Goal: Information Seeking & Learning: Find specific fact

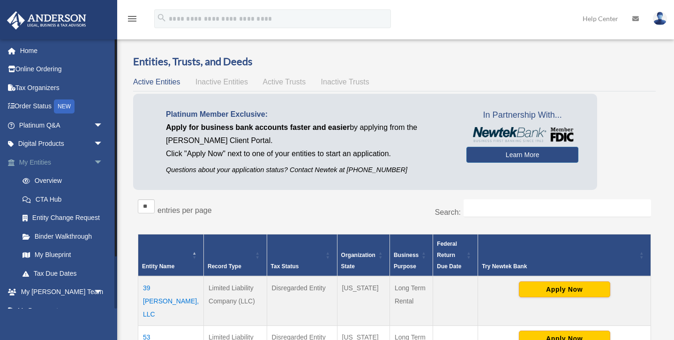
click at [101, 160] on span "arrow_drop_down" at bounding box center [103, 162] width 19 height 19
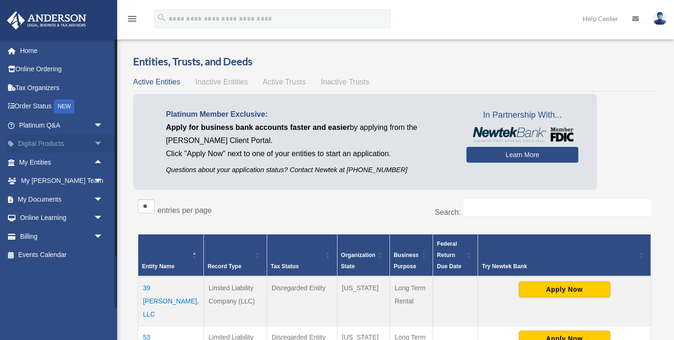
click at [99, 139] on span "arrow_drop_down" at bounding box center [103, 143] width 19 height 19
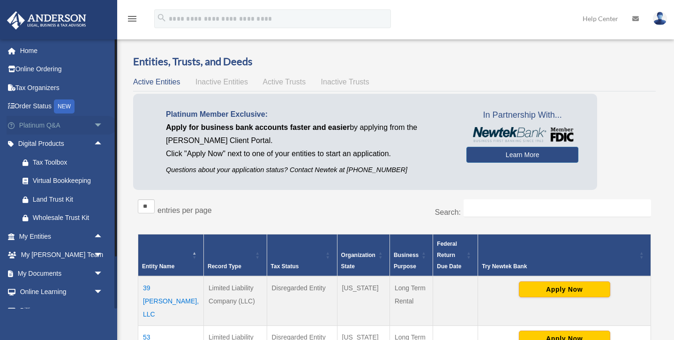
click at [100, 121] on span "arrow_drop_down" at bounding box center [103, 125] width 19 height 19
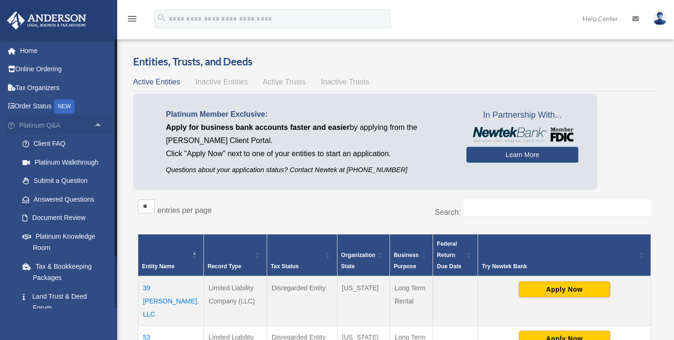
click at [98, 123] on span "arrow_drop_up" at bounding box center [103, 125] width 19 height 19
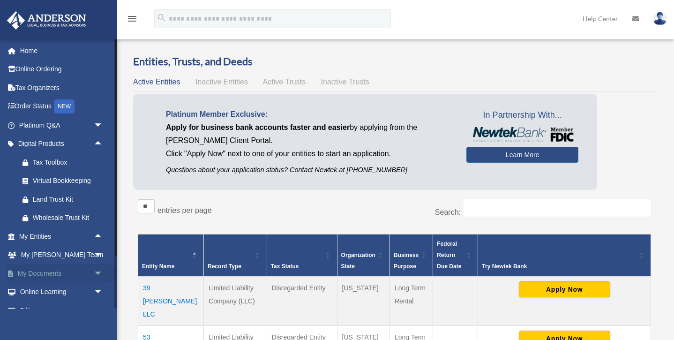
click at [60, 270] on link "My Documents arrow_drop_down" at bounding box center [62, 273] width 111 height 19
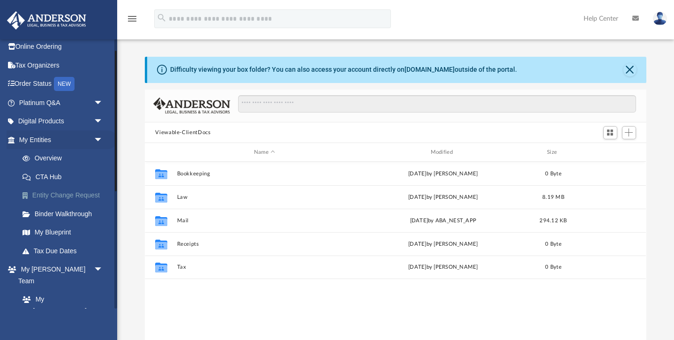
scroll to position [213, 501]
click at [97, 137] on span "arrow_drop_down" at bounding box center [103, 139] width 19 height 19
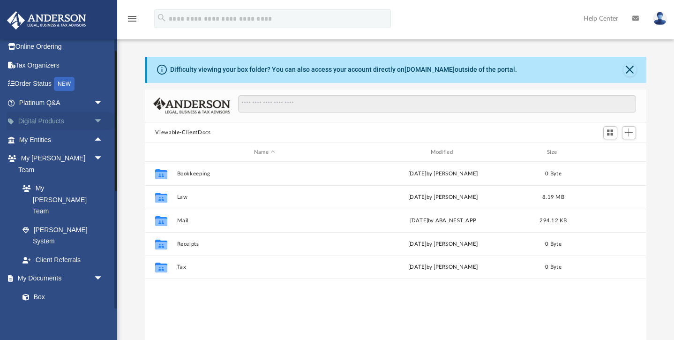
click at [99, 119] on span "arrow_drop_down" at bounding box center [103, 121] width 19 height 19
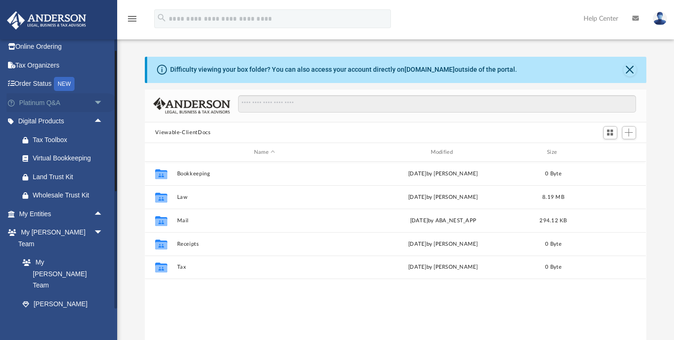
click at [98, 99] on span "arrow_drop_down" at bounding box center [103, 102] width 19 height 19
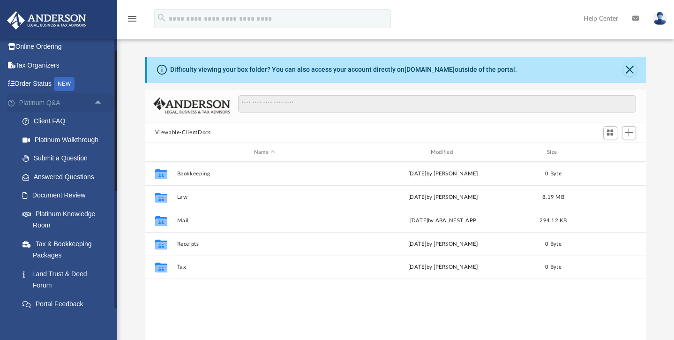
click at [99, 103] on span "arrow_drop_up" at bounding box center [103, 102] width 19 height 19
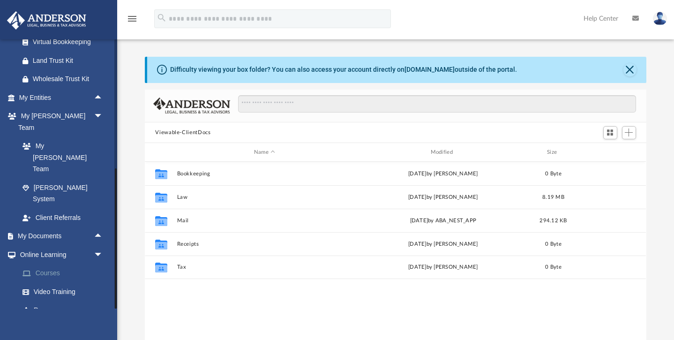
scroll to position [138, 0]
click at [99, 228] on span "arrow_drop_up" at bounding box center [103, 237] width 19 height 19
click at [58, 246] on link "Box" at bounding box center [65, 255] width 104 height 19
click at [30, 246] on link "Box" at bounding box center [65, 255] width 104 height 19
click at [45, 265] on link "Meeting Minutes" at bounding box center [65, 274] width 104 height 19
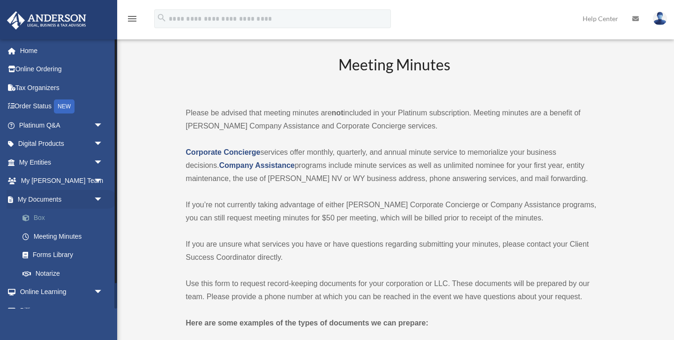
click at [40, 216] on link "Box" at bounding box center [65, 217] width 104 height 19
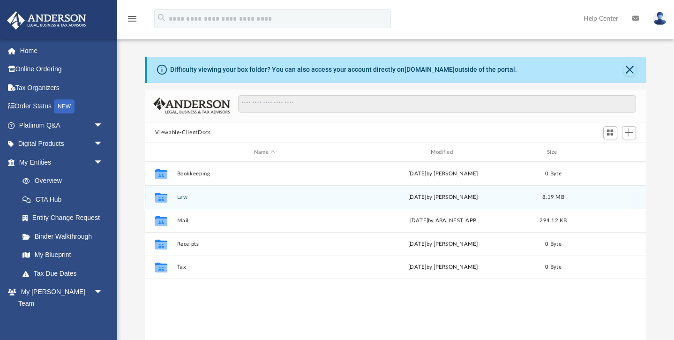
scroll to position [213, 501]
click at [175, 198] on div "Collaborated Folder Law today by Jasmine Grayson 8.19 MB" at bounding box center [395, 196] width 501 height 23
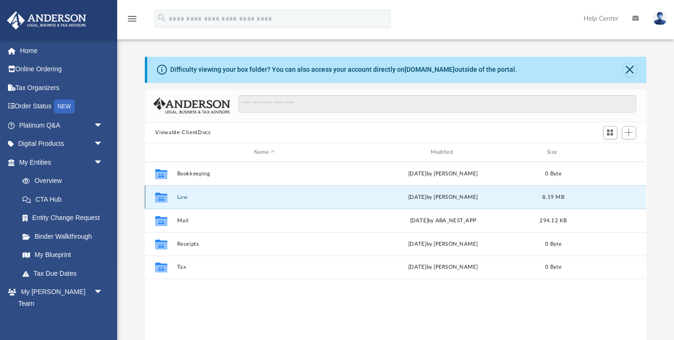
click at [175, 198] on div "Collaborated Folder Law today by Jasmine Grayson 8.19 MB" at bounding box center [395, 196] width 501 height 23
click at [630, 68] on button "Close" at bounding box center [629, 69] width 13 height 13
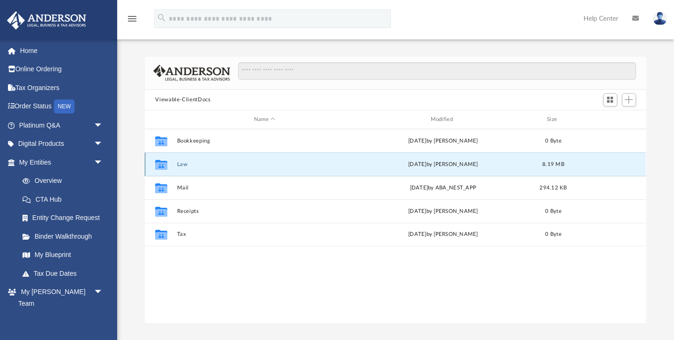
click at [161, 163] on icon "grid" at bounding box center [161, 165] width 12 height 7
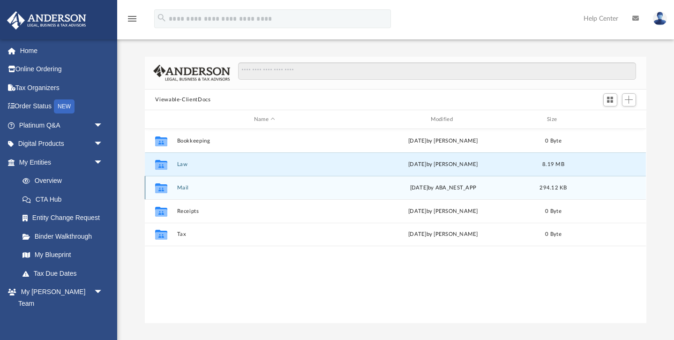
click at [199, 192] on div "Collaborated Folder Mail Mon Jul 14 2025 by ABA_NEST_APP 294.12 KB" at bounding box center [395, 187] width 501 height 23
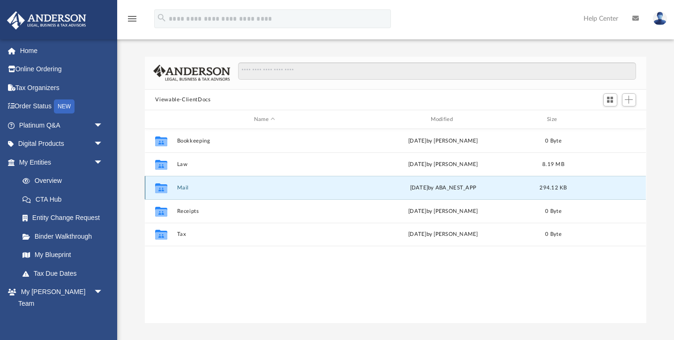
click at [199, 192] on div "Collaborated Folder Mail Mon Jul 14 2025 by ABA_NEST_APP 294.12 KB" at bounding box center [395, 187] width 501 height 23
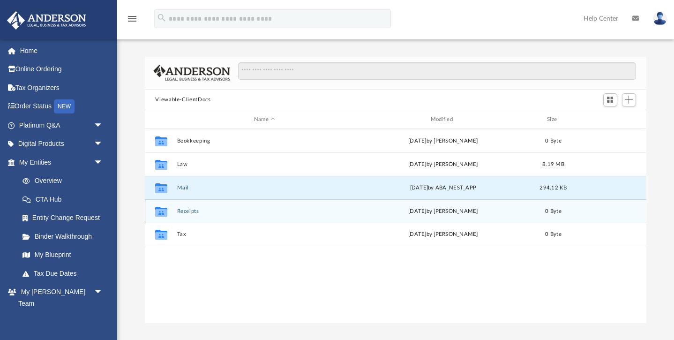
click at [159, 215] on icon "grid" at bounding box center [161, 212] width 12 height 7
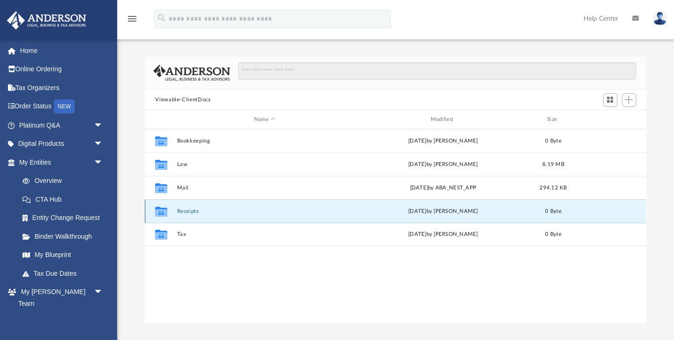
click at [159, 215] on icon "grid" at bounding box center [161, 212] width 12 height 7
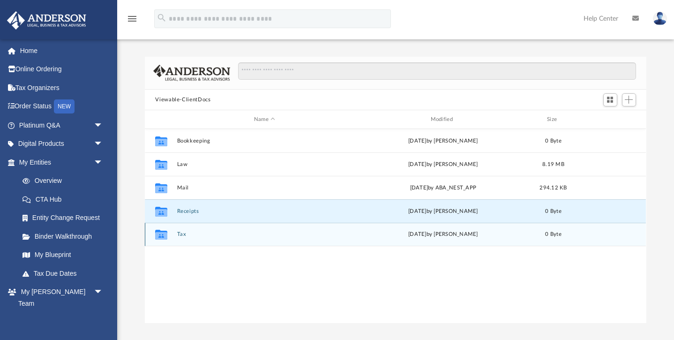
click at [159, 234] on icon "grid" at bounding box center [161, 235] width 12 height 7
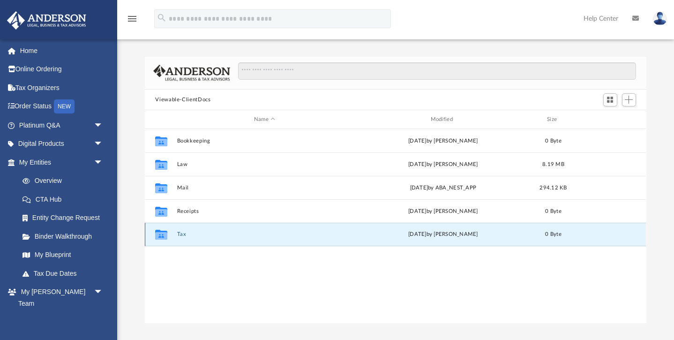
click at [159, 234] on icon "grid" at bounding box center [161, 235] width 12 height 7
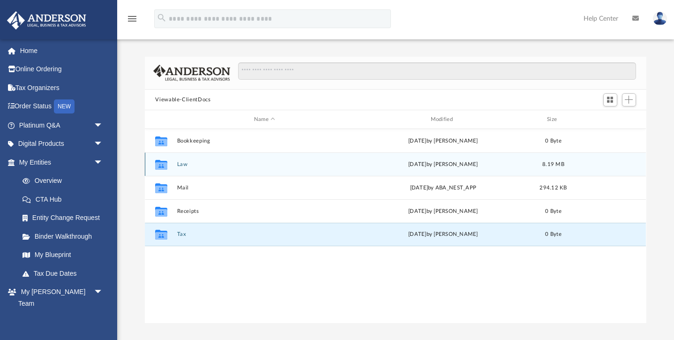
click at [160, 166] on icon "grid" at bounding box center [161, 165] width 12 height 10
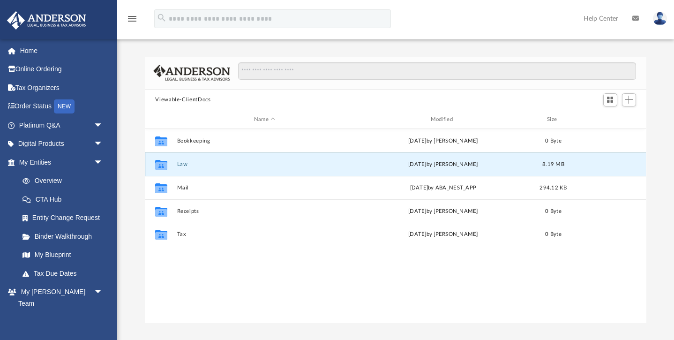
click at [160, 166] on icon "grid" at bounding box center [161, 165] width 12 height 10
click at [176, 164] on div "Collaborated Folder Law [DATE] by [PERSON_NAME] 8.19 MB" at bounding box center [395, 163] width 501 height 23
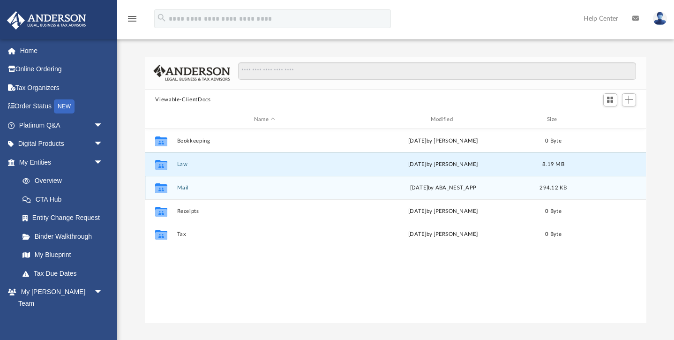
click at [185, 176] on div "Collaborated Folder Mail [DATE] by ABA_NEST_APP 294.12 KB" at bounding box center [395, 187] width 501 height 23
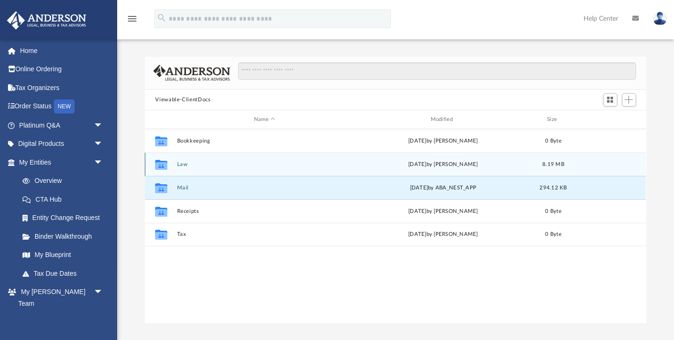
click at [162, 164] on icon "grid" at bounding box center [161, 165] width 12 height 7
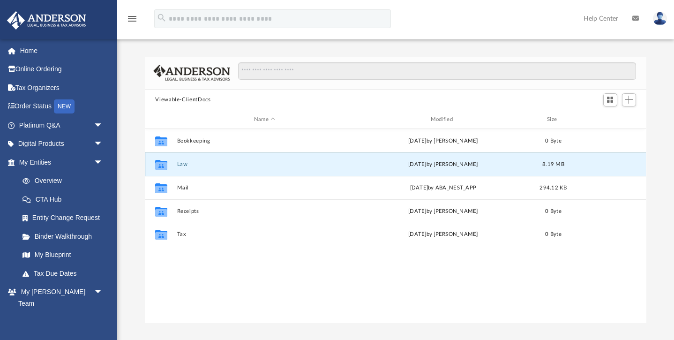
click at [162, 164] on icon "grid" at bounding box center [161, 165] width 12 height 7
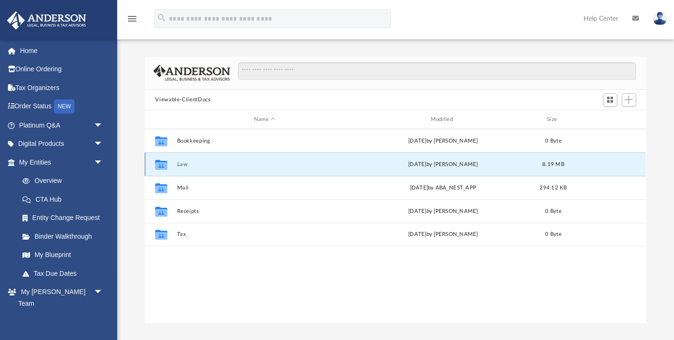
click at [162, 164] on icon "grid" at bounding box center [161, 165] width 12 height 7
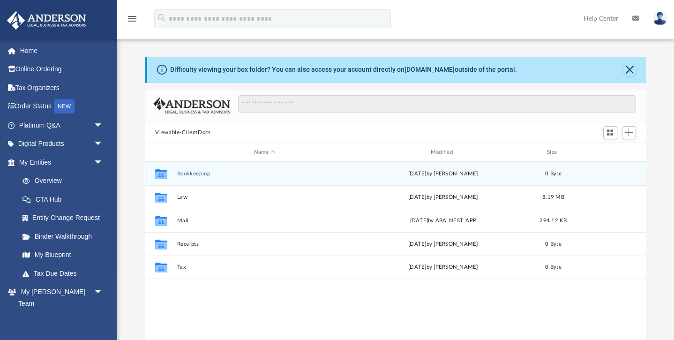
scroll to position [213, 501]
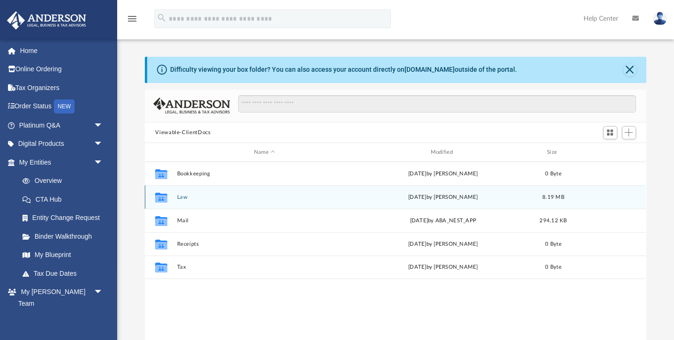
click at [167, 196] on icon "grid" at bounding box center [161, 198] width 12 height 7
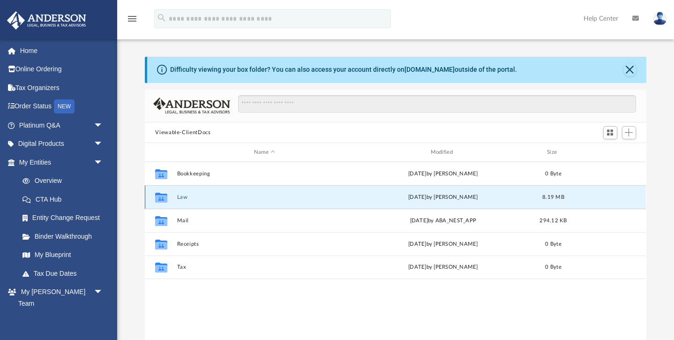
click at [167, 196] on icon "grid" at bounding box center [161, 198] width 12 height 7
click at [155, 198] on icon "Collaborated Folder" at bounding box center [161, 197] width 15 height 15
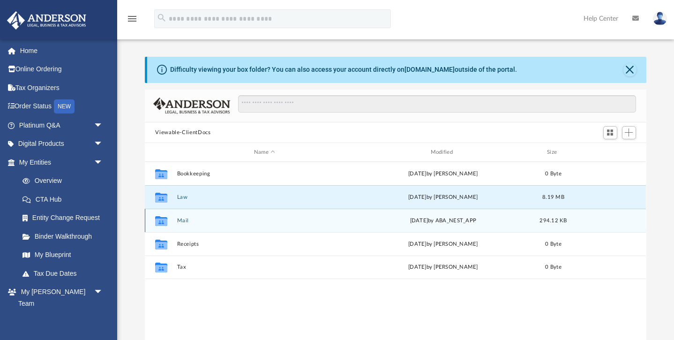
click at [185, 223] on button "Mail" at bounding box center [264, 220] width 175 height 6
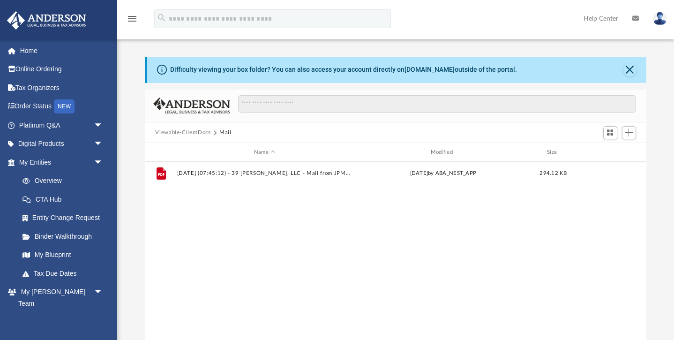
click at [175, 192] on div "File 2025.07.14 (07:45:12) - 39 Hoffman, LLC - Mail from JPMorgan Chase Bank, N…" at bounding box center [395, 259] width 501 height 194
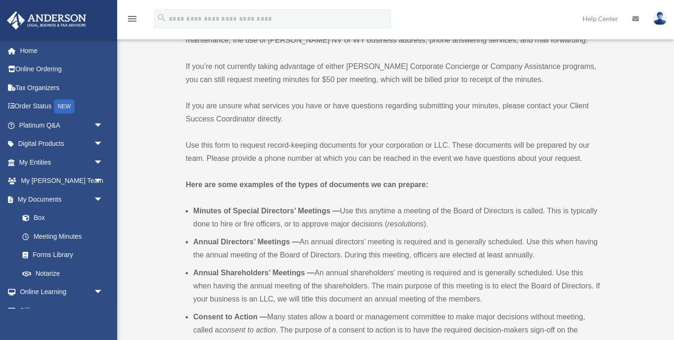
scroll to position [146, 0]
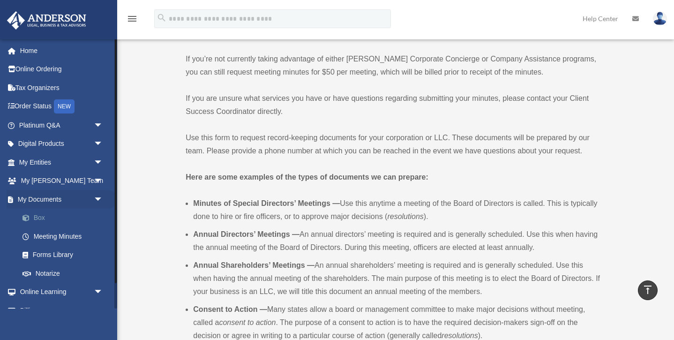
click at [46, 218] on link "Box" at bounding box center [65, 217] width 104 height 19
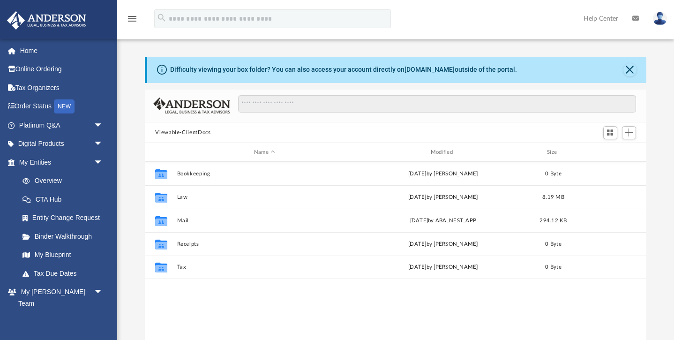
scroll to position [213, 501]
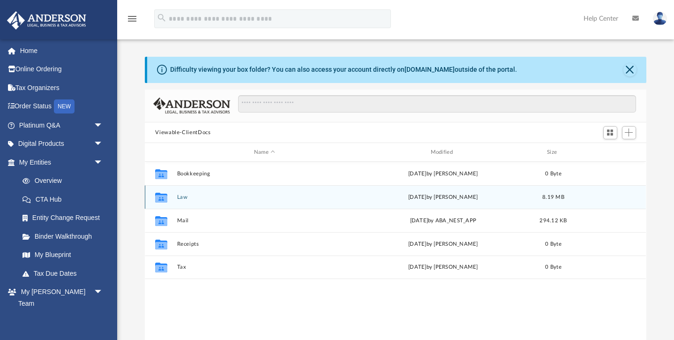
click at [166, 196] on icon "grid" at bounding box center [161, 198] width 12 height 7
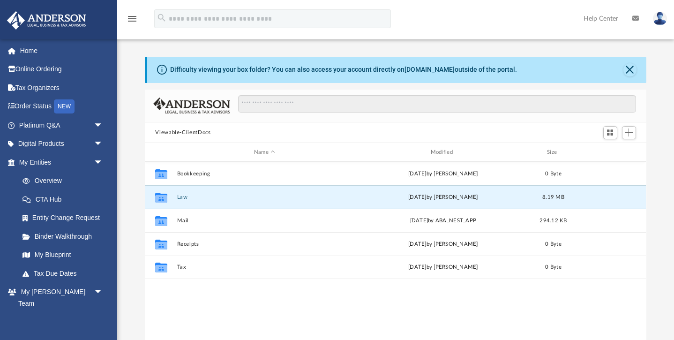
click at [310, 303] on div "Collaborated Folder Bookkeeping Mon Apr 14 2025 by Charles Rogler 0 Byte Collab…" at bounding box center [395, 259] width 501 height 194
click at [627, 70] on button "Close" at bounding box center [629, 69] width 13 height 13
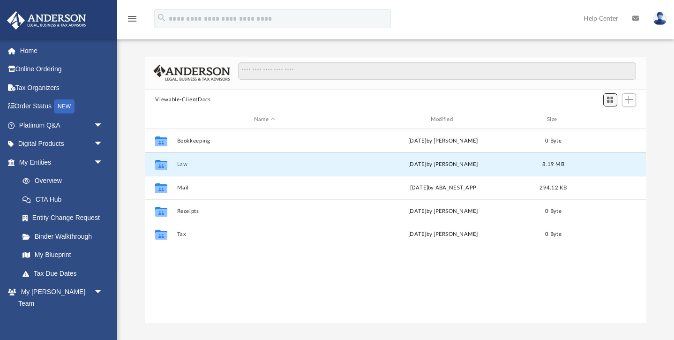
click at [611, 97] on span "Switch to Grid View" at bounding box center [610, 100] width 8 height 8
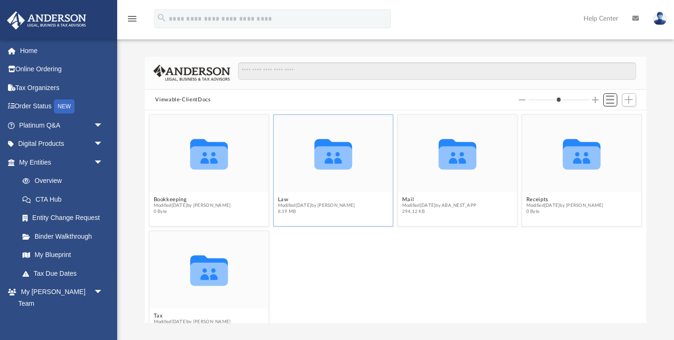
scroll to position [0, 0]
click at [330, 162] on icon "grid" at bounding box center [333, 154] width 38 height 30
click at [217, 213] on span "0 Byte" at bounding box center [192, 211] width 77 height 6
click at [363, 181] on div "Collaborated Folder" at bounding box center [333, 153] width 119 height 77
click at [341, 154] on icon "grid" at bounding box center [333, 157] width 38 height 23
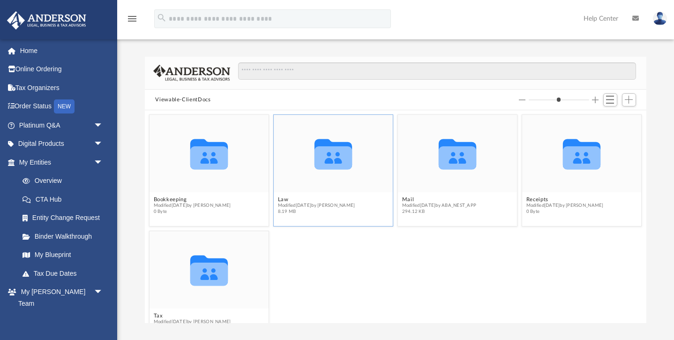
click at [341, 154] on icon "grid" at bounding box center [333, 157] width 38 height 23
click at [68, 286] on link "My Anderson Team arrow_drop_down" at bounding box center [62, 291] width 111 height 19
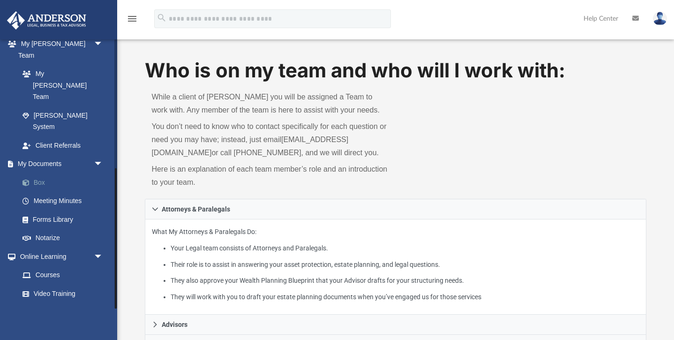
scroll to position [247, 0]
click at [35, 173] on link "Box" at bounding box center [65, 182] width 104 height 19
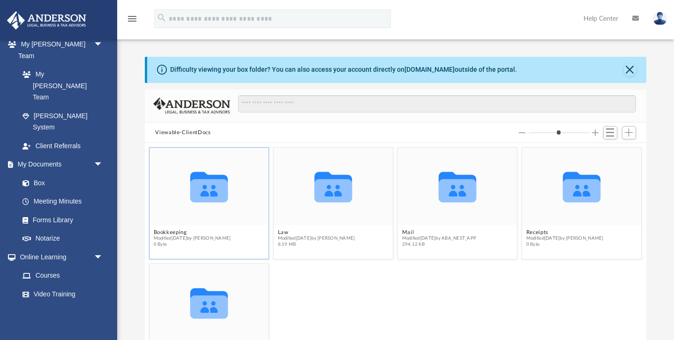
scroll to position [213, 501]
click at [324, 194] on icon "grid" at bounding box center [333, 190] width 38 height 23
click at [334, 187] on icon "grid" at bounding box center [333, 190] width 38 height 23
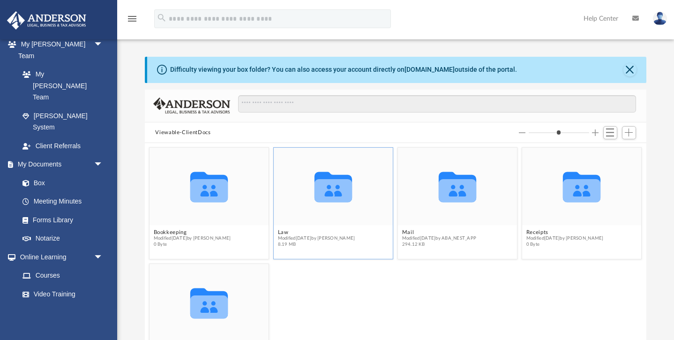
click at [334, 187] on icon "grid" at bounding box center [333, 190] width 38 height 23
click at [454, 66] on div "Difficulty viewing your box folder? You can also access your account directly o…" at bounding box center [343, 70] width 347 height 10
click at [348, 68] on div "Difficulty viewing your box folder? You can also access your account directly o…" at bounding box center [343, 70] width 347 height 10
click at [324, 69] on div "Difficulty viewing your box folder? You can also access your account directly o…" at bounding box center [343, 70] width 347 height 10
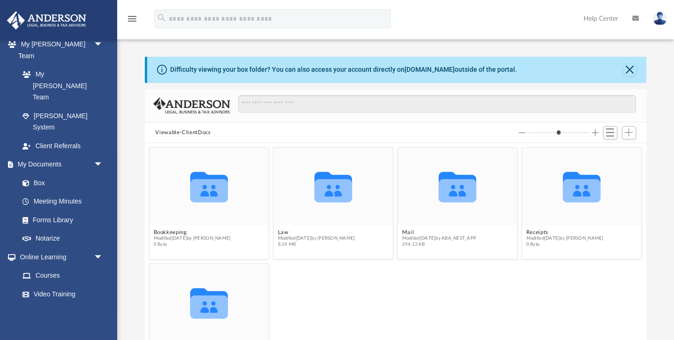
click at [293, 72] on div "Difficulty viewing your box folder? You can also access your account directly o…" at bounding box center [343, 70] width 347 height 10
click at [236, 76] on div "Difficulty viewing your box folder? You can also access your account directly o…" at bounding box center [396, 70] width 498 height 26
click at [237, 69] on div "Difficulty viewing your box folder? You can also access your account directly o…" at bounding box center [343, 70] width 347 height 10
click at [304, 278] on div "Collaborated Folder Tax Modified Mon Apr 14 2025 by Charles Rogler 0 Byte" at bounding box center [395, 319] width 497 height 116
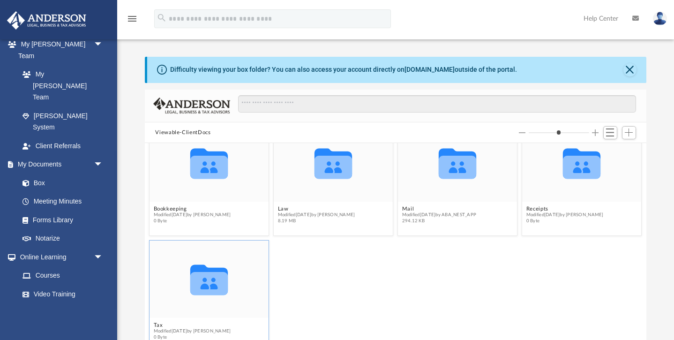
scroll to position [23, 0]
click at [204, 277] on icon "grid" at bounding box center [209, 283] width 38 height 23
click at [630, 73] on button "Close" at bounding box center [629, 69] width 13 height 13
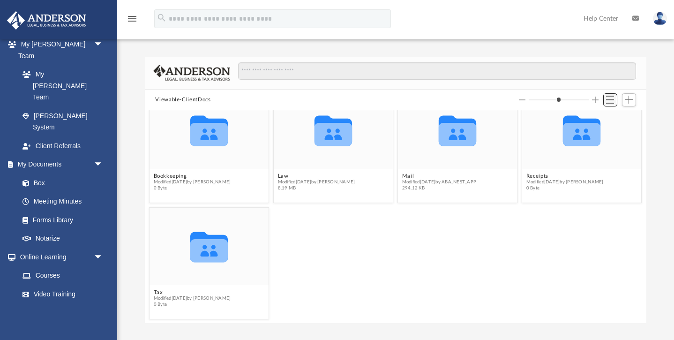
click at [612, 102] on span "Switch to List View" at bounding box center [610, 100] width 8 height 8
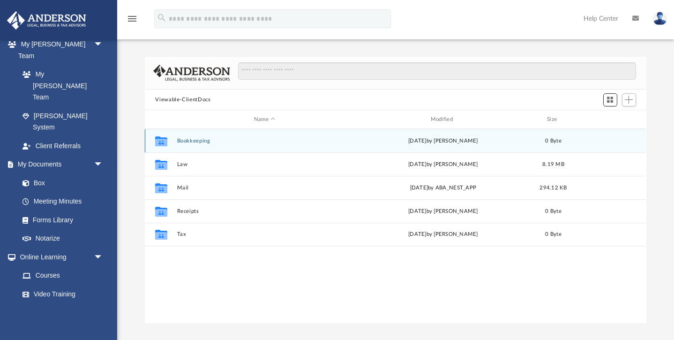
scroll to position [213, 501]
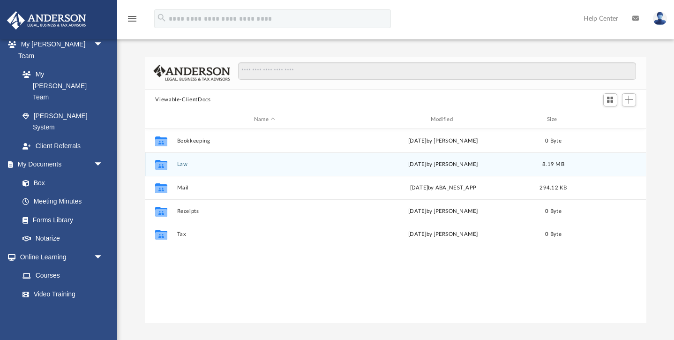
click at [162, 164] on icon "grid" at bounding box center [161, 165] width 12 height 7
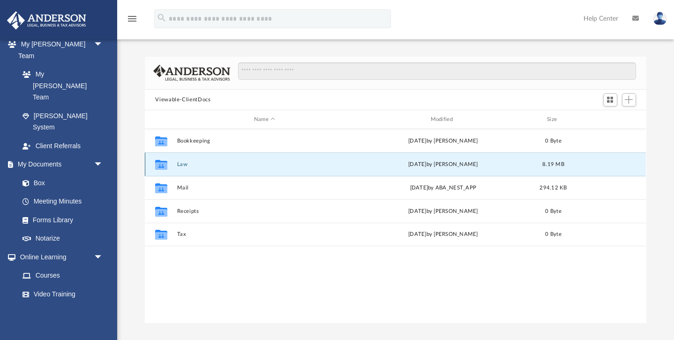
click at [162, 164] on icon "grid" at bounding box center [161, 165] width 12 height 7
click at [228, 272] on div "Collaborated Folder Bookkeeping Mon Apr 14 2025 by Charles Rogler 0 Byte Collab…" at bounding box center [395, 226] width 501 height 194
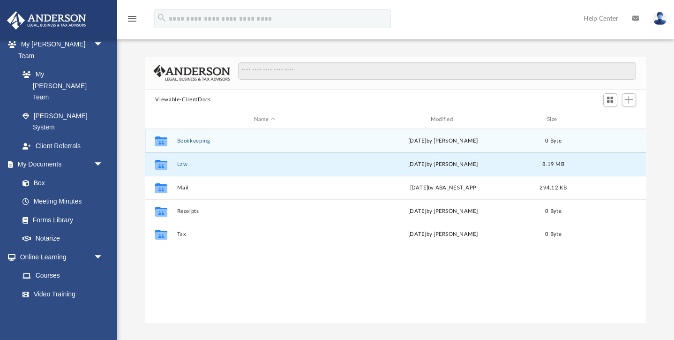
click at [164, 136] on icon "Collaborated Folder" at bounding box center [161, 141] width 15 height 15
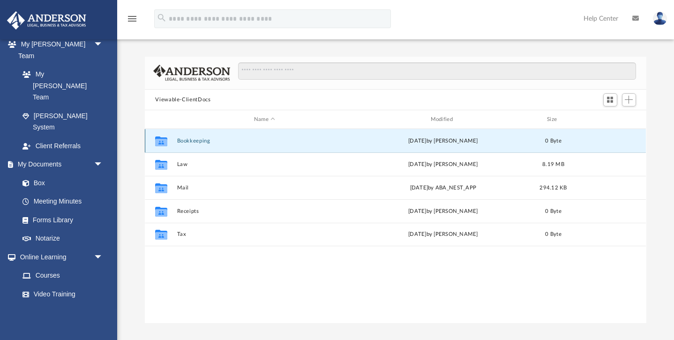
click at [164, 136] on icon "Collaborated Folder" at bounding box center [161, 141] width 15 height 15
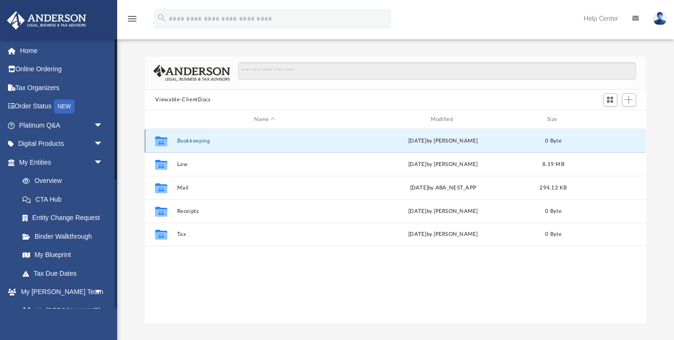
scroll to position [0, 0]
click at [45, 55] on link "Home" at bounding box center [62, 50] width 111 height 19
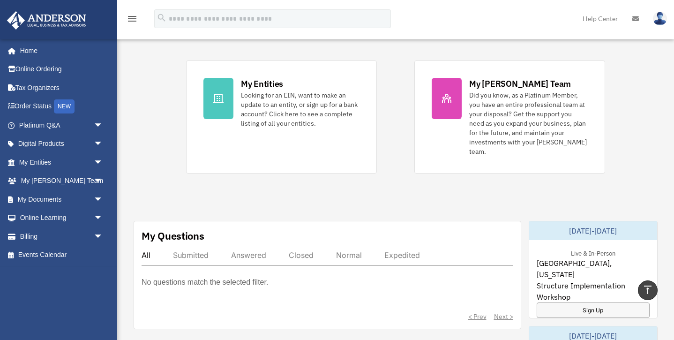
scroll to position [185, 0]
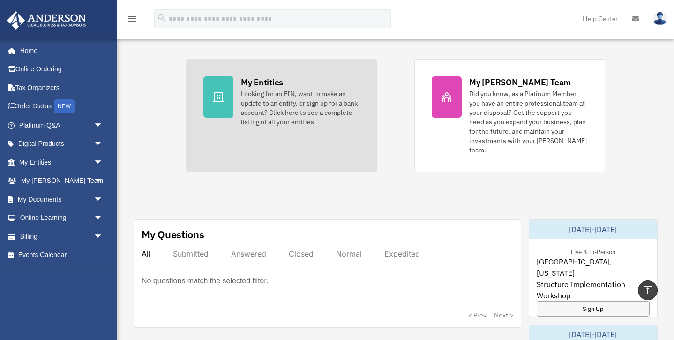
click at [343, 104] on div "Looking for an EIN, want to make an update to an entity, or sign up for a bank …" at bounding box center [300, 107] width 119 height 37
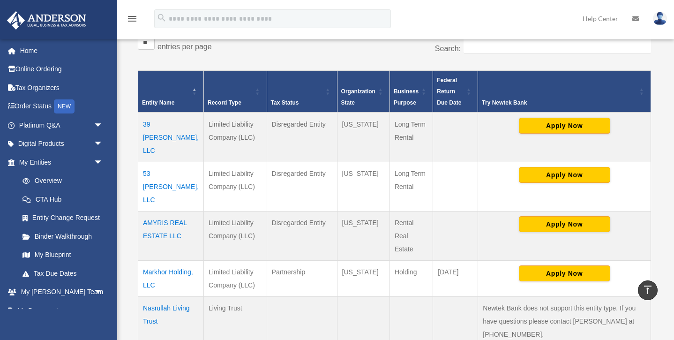
scroll to position [159, 0]
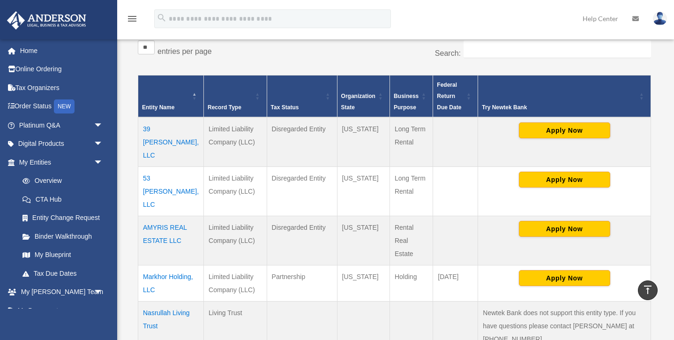
click at [152, 166] on td "53 Newkirk, LLC" at bounding box center [171, 190] width 66 height 49
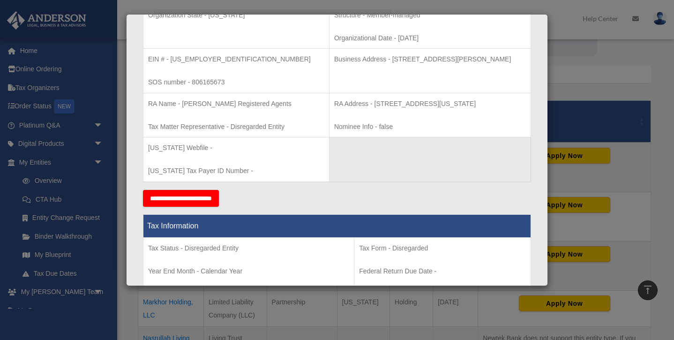
scroll to position [115, 0]
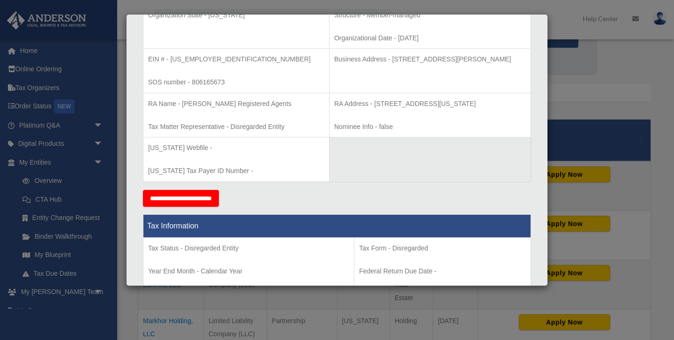
click at [192, 57] on p "EIN # - 39-3713932" at bounding box center [236, 59] width 176 height 12
click at [354, 183] on div "Entity Name - 53 Newkirk, LLC Organization State - Texas Type - Limited Liabili…" at bounding box center [337, 79] width 388 height 222
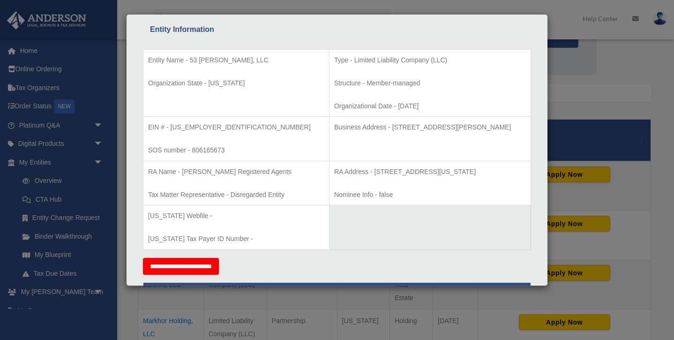
scroll to position [173, 0]
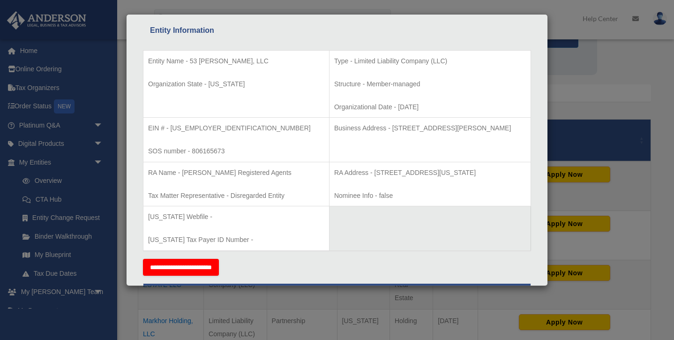
click at [192, 126] on p "EIN # - 39-3713932" at bounding box center [236, 128] width 176 height 12
click at [217, 66] on p "Entity Name - 53 Newkirk, LLC" at bounding box center [236, 61] width 176 height 12
click at [375, 305] on div "Details × Articles Sent Organizational Date" at bounding box center [337, 170] width 674 height 340
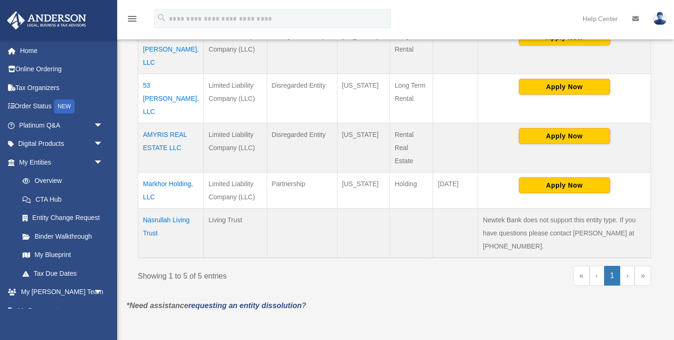
scroll to position [262, 0]
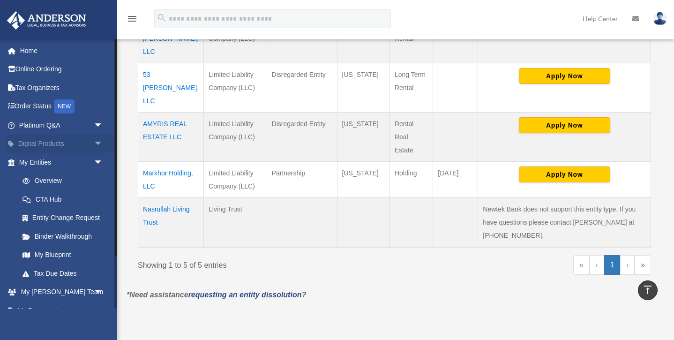
click at [94, 141] on span "arrow_drop_down" at bounding box center [103, 143] width 19 height 19
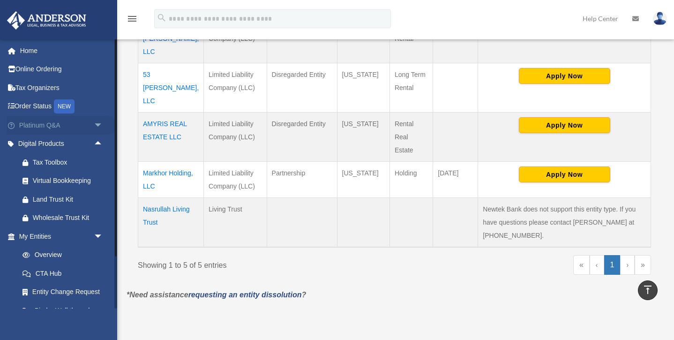
click at [99, 119] on span "arrow_drop_down" at bounding box center [103, 125] width 19 height 19
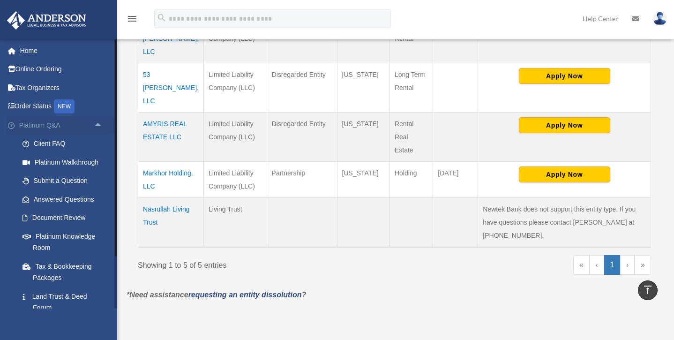
click at [102, 124] on span "arrow_drop_up" at bounding box center [103, 125] width 19 height 19
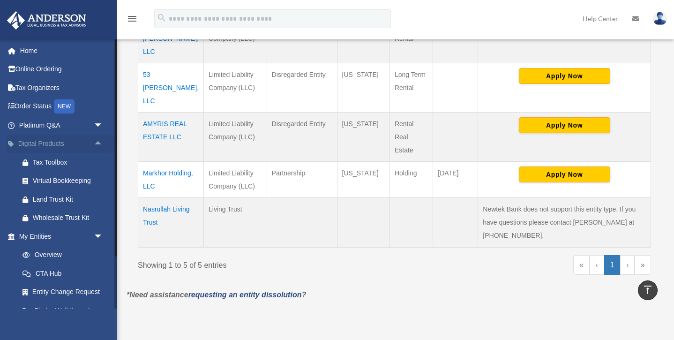
click at [97, 144] on span "arrow_drop_up" at bounding box center [103, 143] width 19 height 19
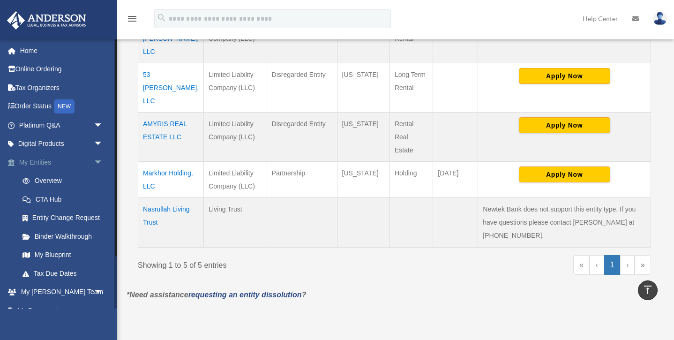
click at [97, 157] on span "arrow_drop_down" at bounding box center [103, 162] width 19 height 19
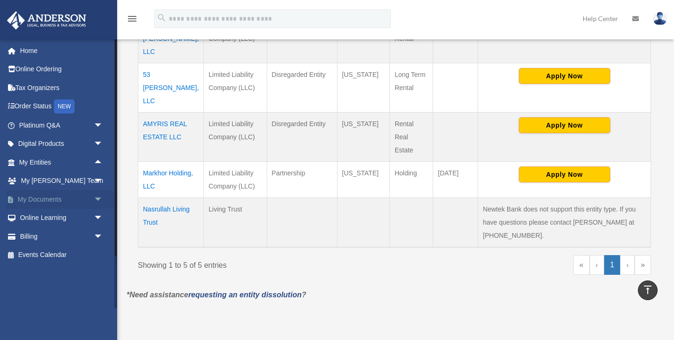
click at [96, 197] on span "arrow_drop_down" at bounding box center [103, 199] width 19 height 19
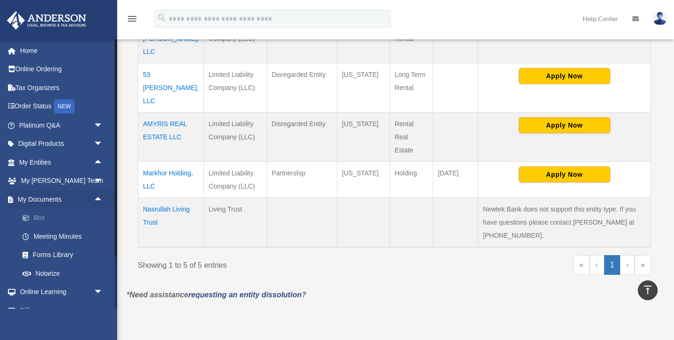
click at [54, 214] on link "Box" at bounding box center [65, 217] width 104 height 19
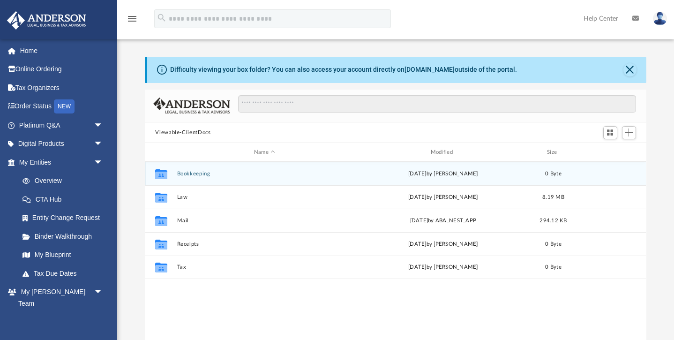
scroll to position [213, 501]
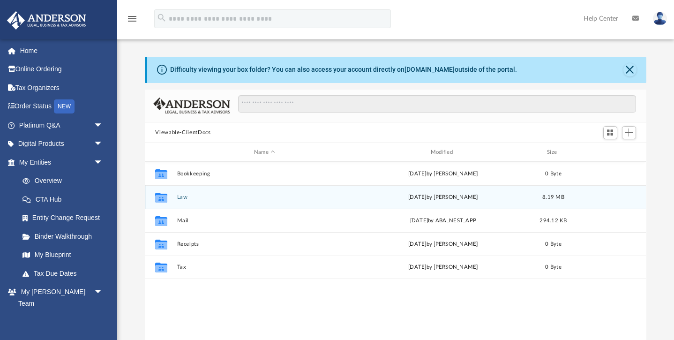
click at [165, 194] on icon "grid" at bounding box center [161, 198] width 12 height 10
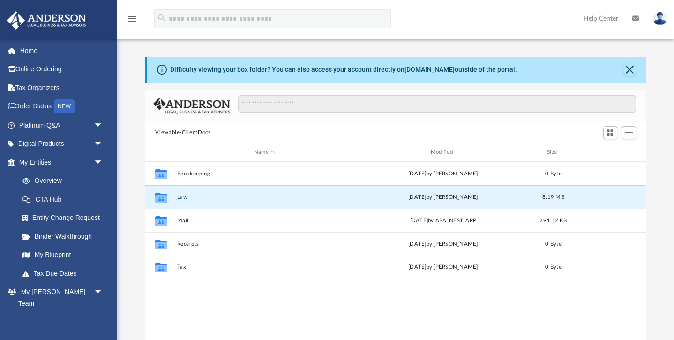
click at [165, 194] on icon "grid" at bounding box center [161, 198] width 12 height 10
click at [159, 200] on icon "grid" at bounding box center [161, 198] width 12 height 10
click at [163, 201] on icon "grid" at bounding box center [161, 198] width 12 height 7
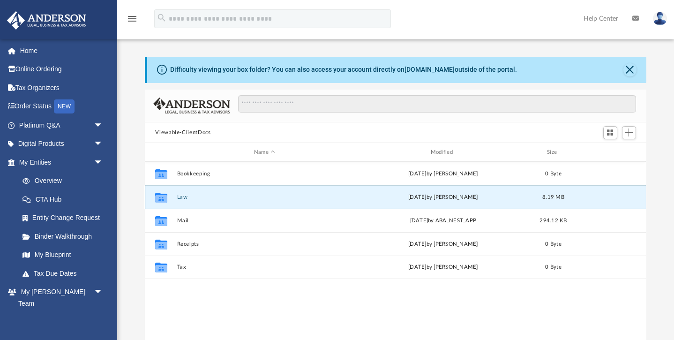
click at [163, 201] on icon "grid" at bounding box center [161, 198] width 12 height 7
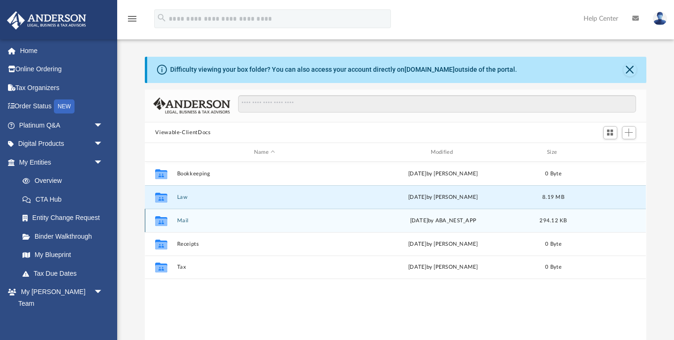
click at [163, 226] on icon "Collaborated Folder" at bounding box center [161, 220] width 15 height 15
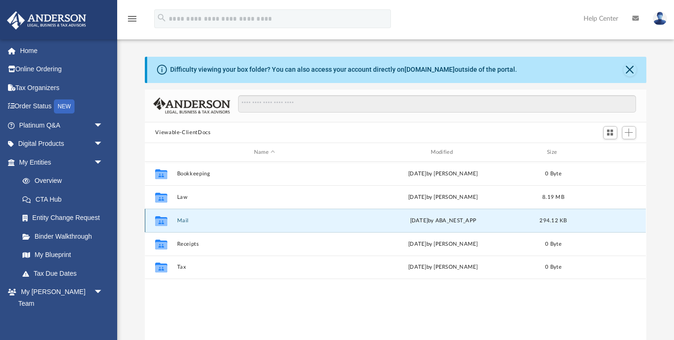
click at [163, 226] on icon "Collaborated Folder" at bounding box center [161, 220] width 15 height 15
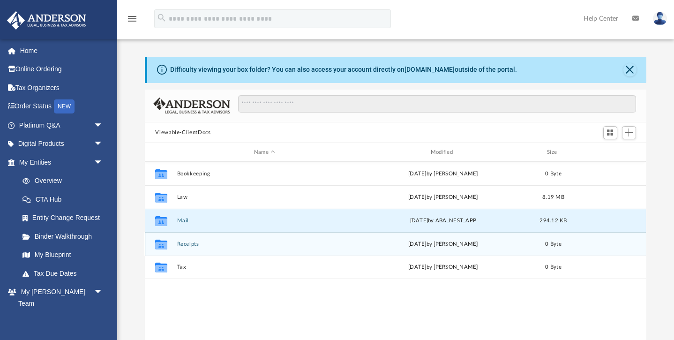
click at [165, 240] on icon "grid" at bounding box center [161, 244] width 12 height 10
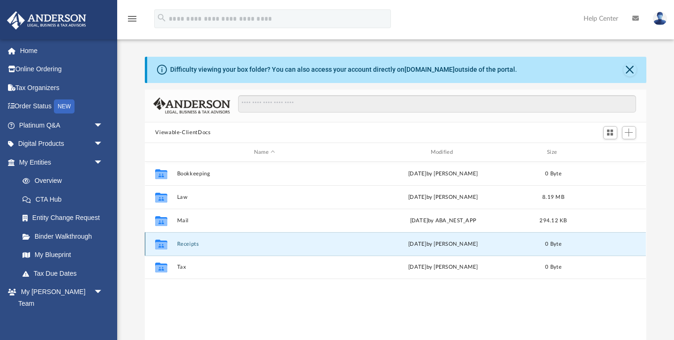
click at [165, 240] on icon "grid" at bounding box center [161, 244] width 12 height 10
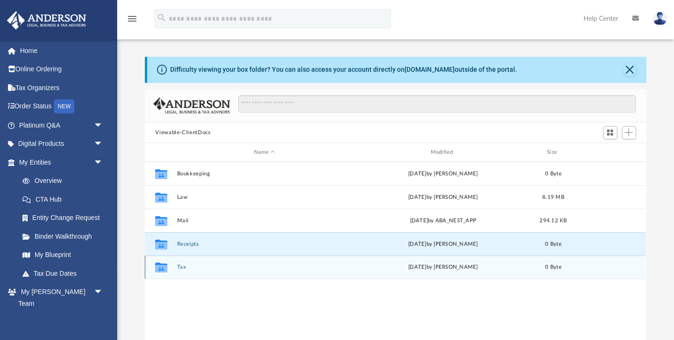
click at [161, 266] on icon "grid" at bounding box center [161, 268] width 12 height 7
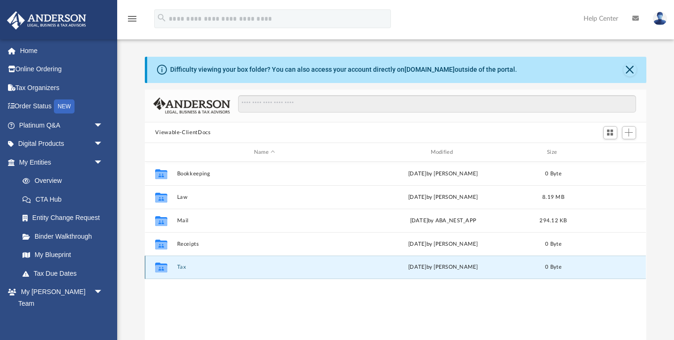
click at [161, 266] on icon "grid" at bounding box center [161, 268] width 12 height 7
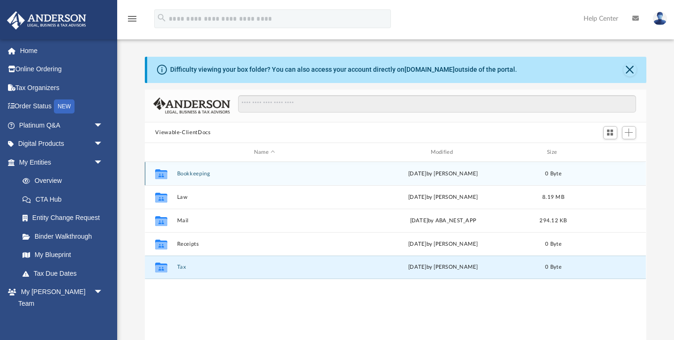
click at [173, 176] on div "Collaborated Folder" at bounding box center [160, 173] width 23 height 15
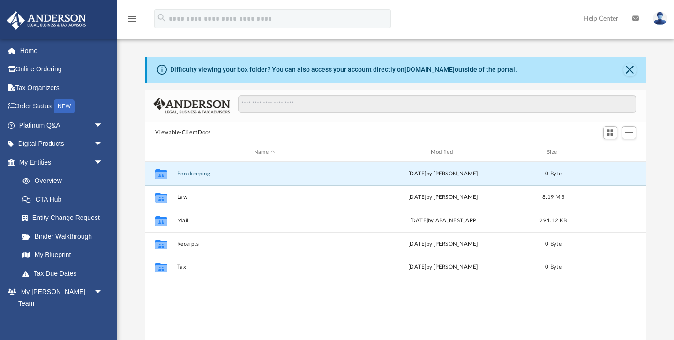
click at [173, 176] on div "Collaborated Folder" at bounding box center [160, 173] width 23 height 15
click at [631, 71] on button "Close" at bounding box center [629, 69] width 13 height 13
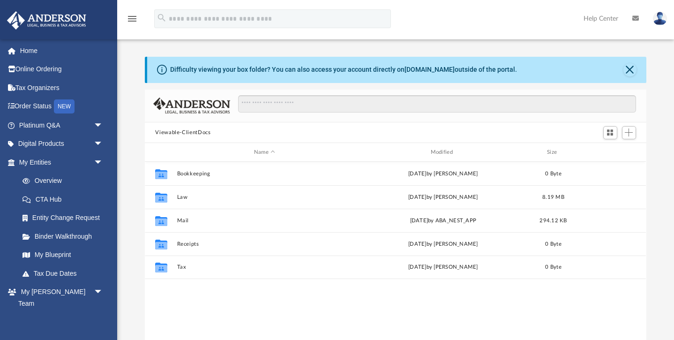
scroll to position [213, 501]
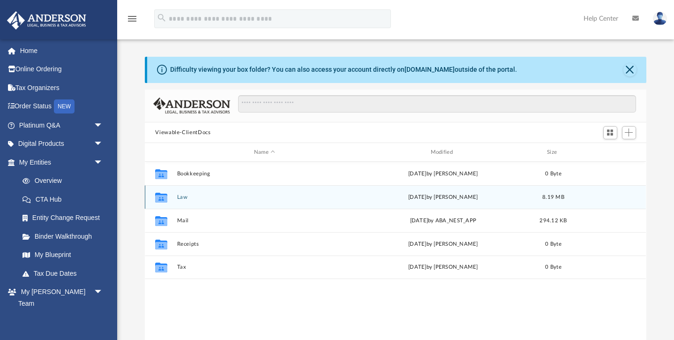
click at [163, 199] on icon "grid" at bounding box center [161, 198] width 12 height 10
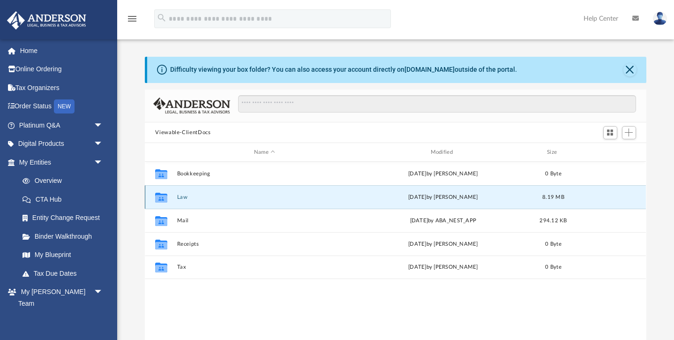
click at [163, 199] on icon "grid" at bounding box center [161, 198] width 12 height 10
click at [459, 36] on div "menu search Site Menu add [EMAIL_ADDRESS][DOMAIN_NAME] My Profile Reset Passwor…" at bounding box center [337, 23] width 660 height 32
click at [163, 198] on icon "grid" at bounding box center [161, 198] width 12 height 7
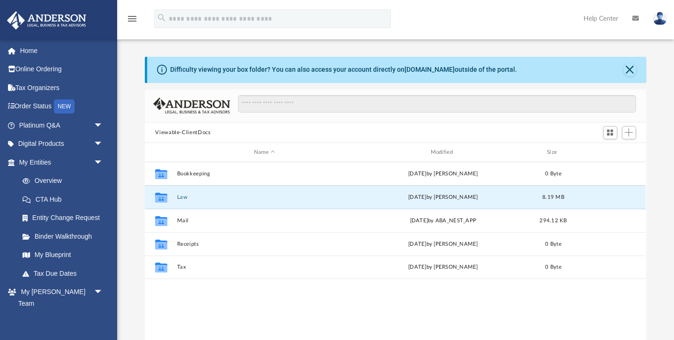
click at [253, 300] on div "Collaborated Folder Bookkeeping [DATE] by [PERSON_NAME] 0 Byte Collaborated Fol…" at bounding box center [395, 259] width 501 height 194
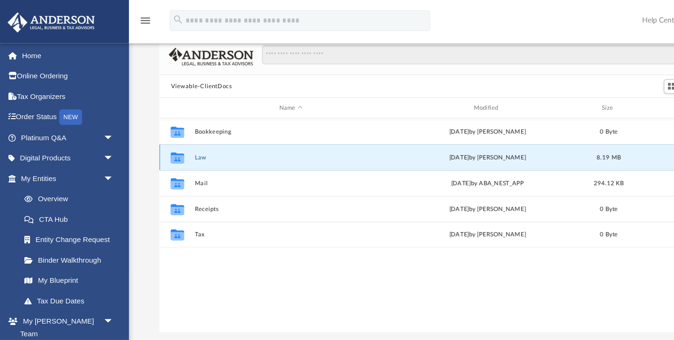
click at [161, 148] on icon "grid" at bounding box center [161, 144] width 12 height 7
click at [99, 161] on span "arrow_drop_down" at bounding box center [103, 162] width 19 height 19
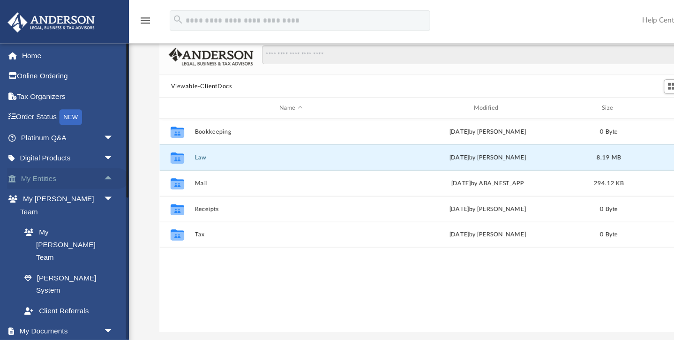
click at [99, 161] on span "arrow_drop_up" at bounding box center [103, 162] width 19 height 19
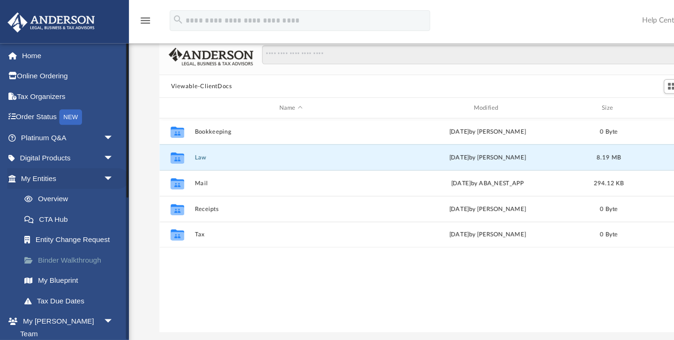
click at [73, 236] on link "Binder Walkthrough" at bounding box center [65, 236] width 104 height 19
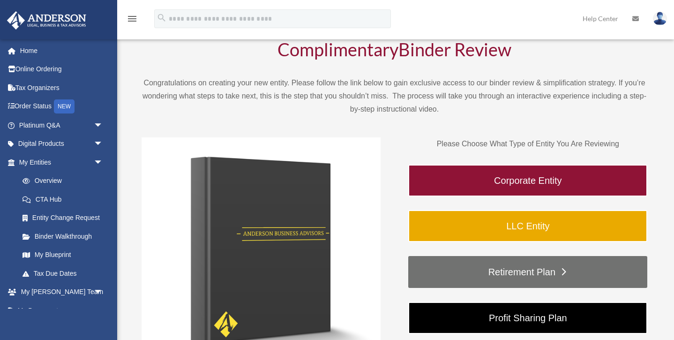
scroll to position [47, 0]
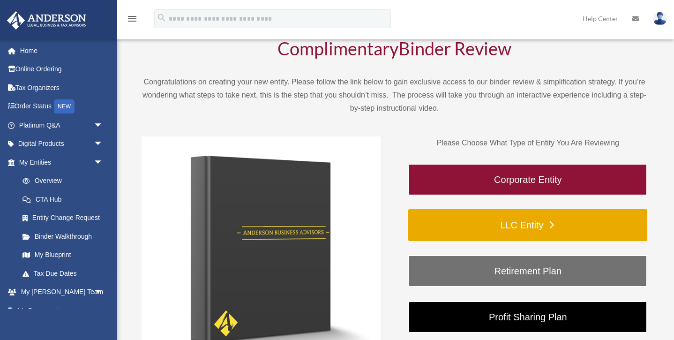
click at [515, 226] on link "LLC Entity" at bounding box center [527, 225] width 239 height 32
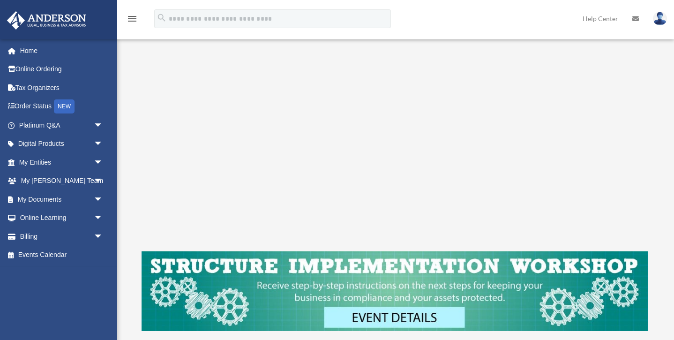
scroll to position [275, 0]
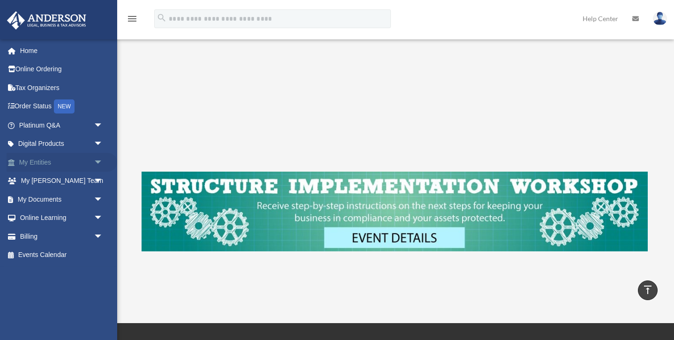
click at [43, 165] on link "My Entities arrow_drop_down" at bounding box center [62, 162] width 111 height 19
click at [98, 159] on span "arrow_drop_down" at bounding box center [103, 162] width 19 height 19
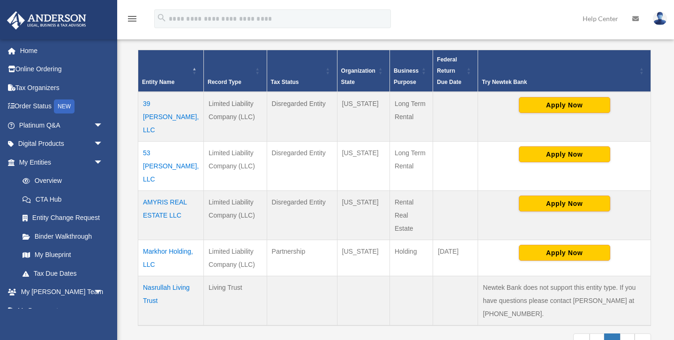
scroll to position [202, 0]
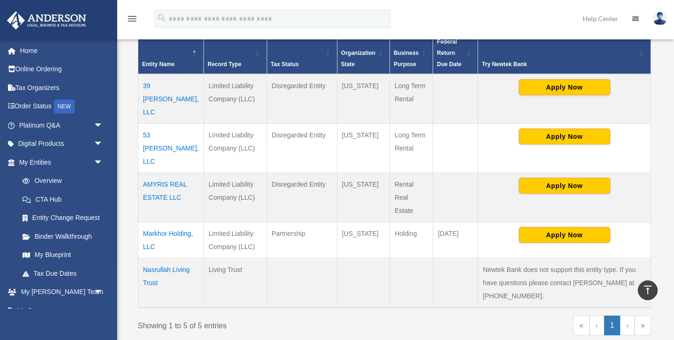
click at [162, 123] on td "53 Newkirk, LLC" at bounding box center [171, 147] width 66 height 49
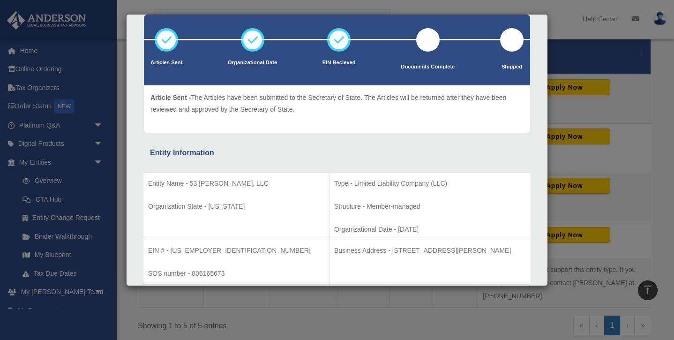
scroll to position [48, 0]
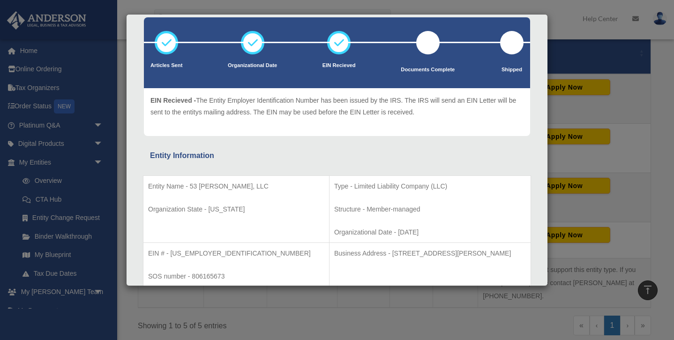
click at [655, 201] on div "Details × Articles Sent Organizational Date" at bounding box center [337, 170] width 674 height 340
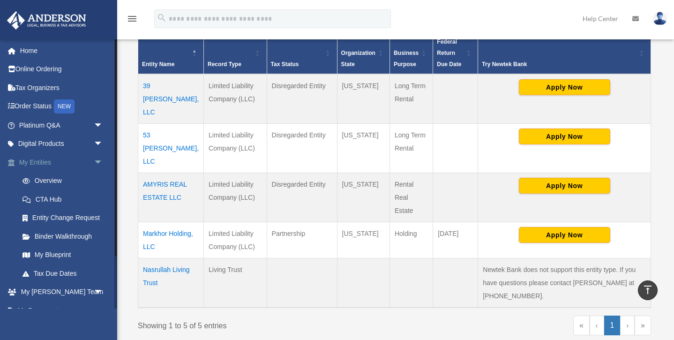
click at [97, 161] on span "arrow_drop_down" at bounding box center [103, 162] width 19 height 19
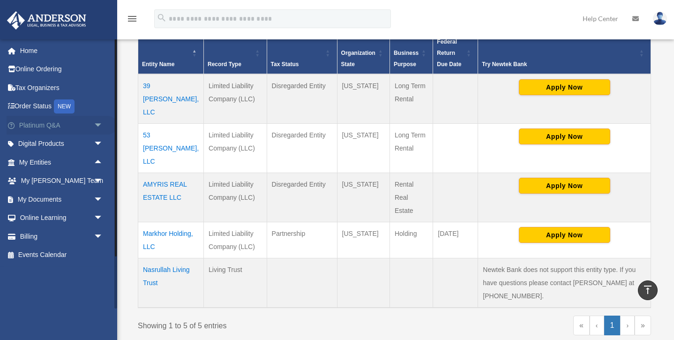
click at [99, 125] on span "arrow_drop_down" at bounding box center [103, 125] width 19 height 19
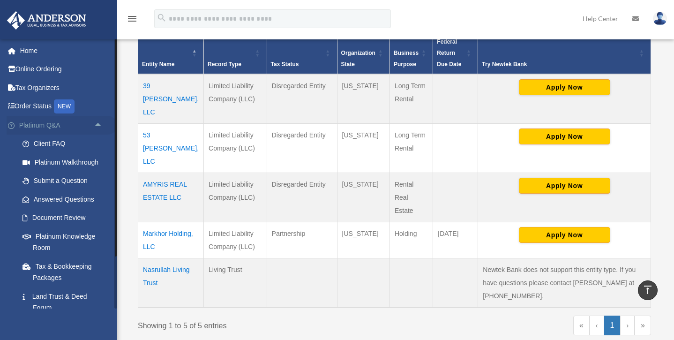
click at [97, 123] on span "arrow_drop_up" at bounding box center [103, 125] width 19 height 19
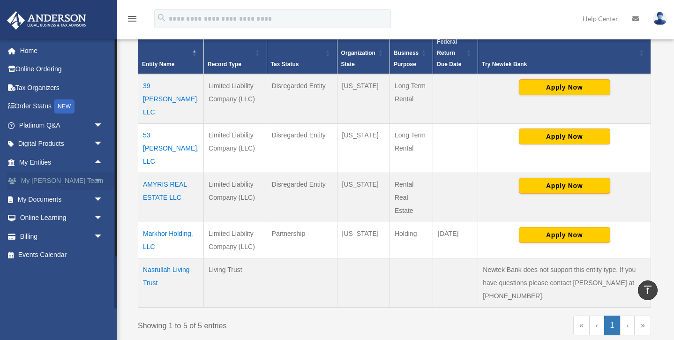
click at [98, 176] on span "arrow_drop_down" at bounding box center [103, 180] width 19 height 19
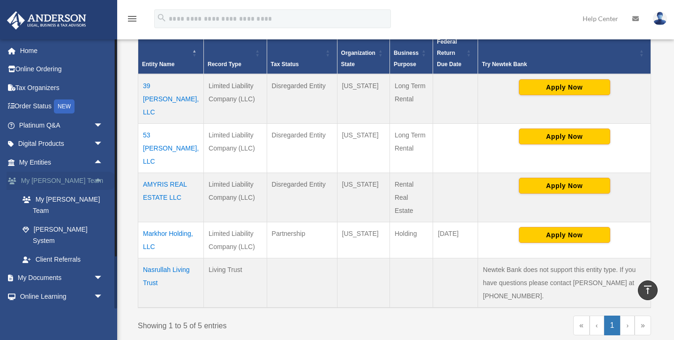
click at [98, 182] on span "arrow_drop_up" at bounding box center [103, 180] width 19 height 19
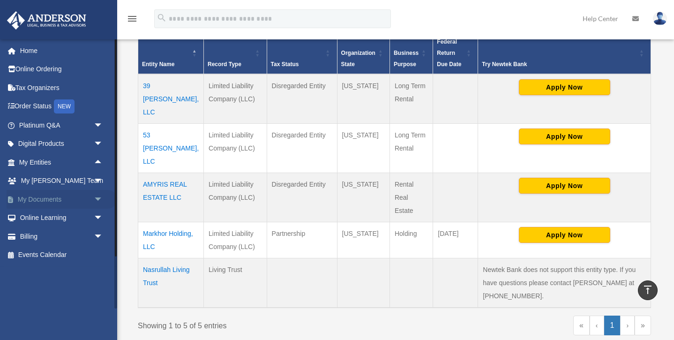
click at [97, 202] on span "arrow_drop_down" at bounding box center [103, 199] width 19 height 19
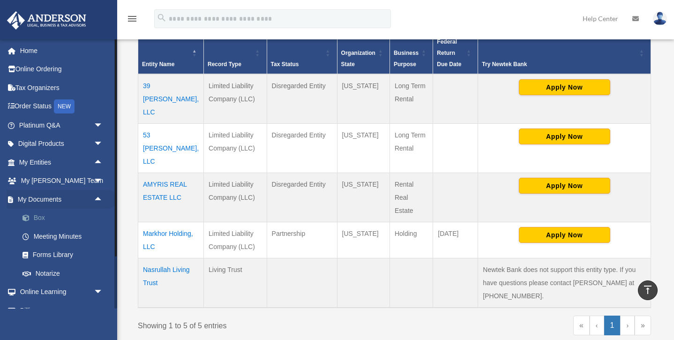
click at [59, 215] on link "Box" at bounding box center [65, 217] width 104 height 19
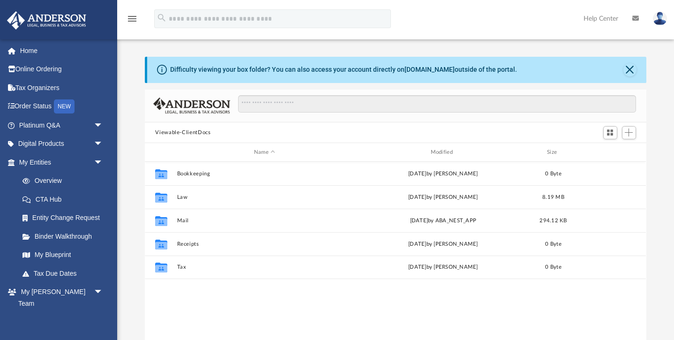
scroll to position [213, 501]
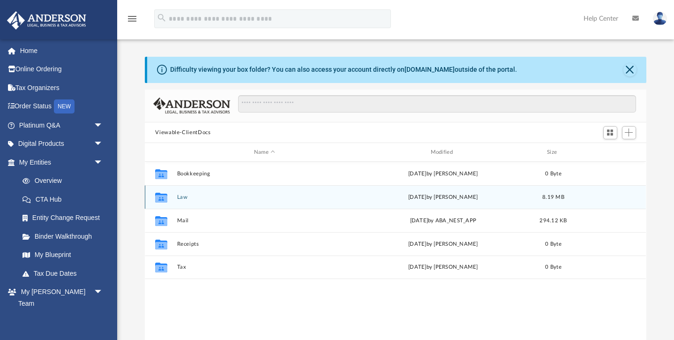
click at [163, 196] on icon "grid" at bounding box center [161, 198] width 12 height 10
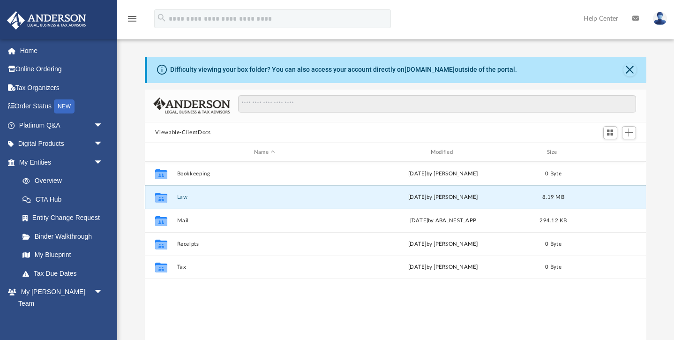
click at [163, 196] on icon "grid" at bounding box center [161, 198] width 12 height 10
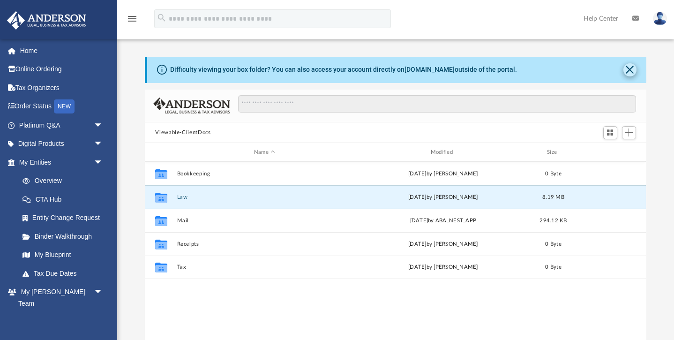
click at [630, 68] on button "Close" at bounding box center [629, 69] width 13 height 13
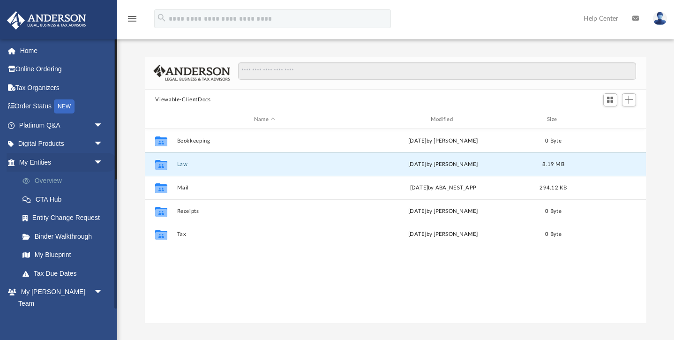
click at [61, 184] on link "Overview" at bounding box center [65, 180] width 104 height 19
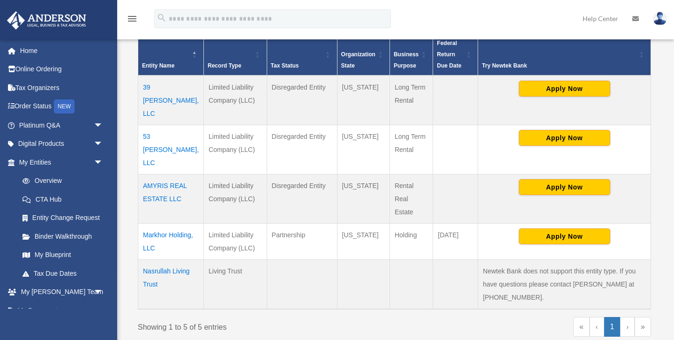
scroll to position [202, 0]
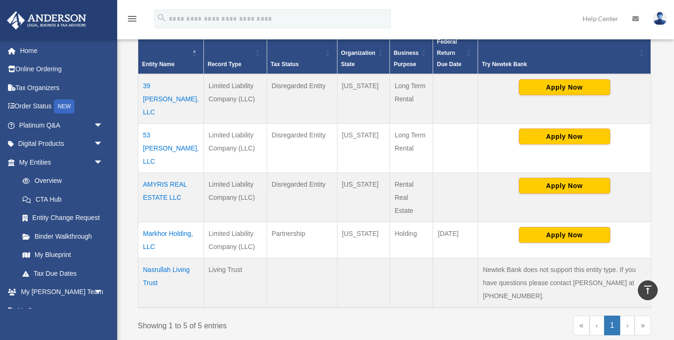
click at [153, 222] on td "Markhor Holding, LLC" at bounding box center [171, 240] width 66 height 36
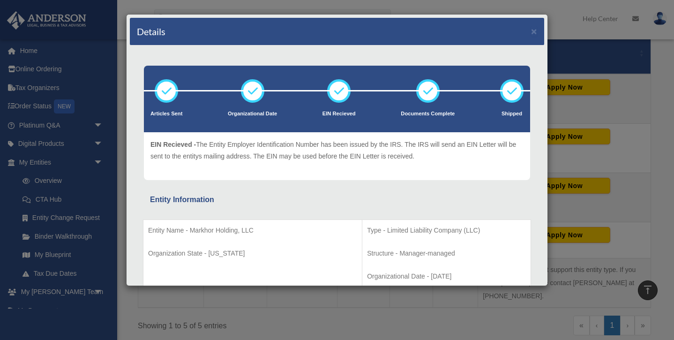
scroll to position [0, 0]
click at [652, 146] on div "Details × Articles Sent Organizational Date" at bounding box center [337, 170] width 674 height 340
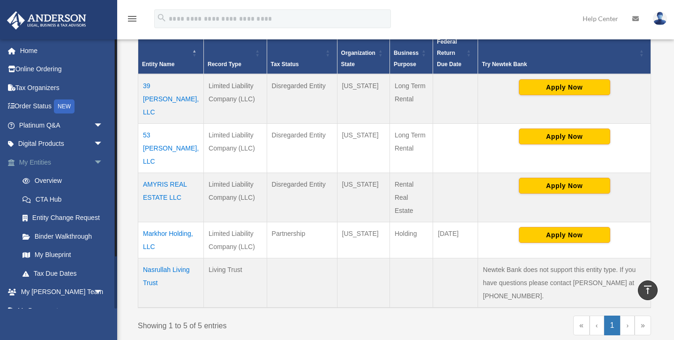
click at [70, 160] on link "My Entities arrow_drop_down" at bounding box center [62, 162] width 111 height 19
click at [100, 161] on span "arrow_drop_down" at bounding box center [103, 162] width 19 height 19
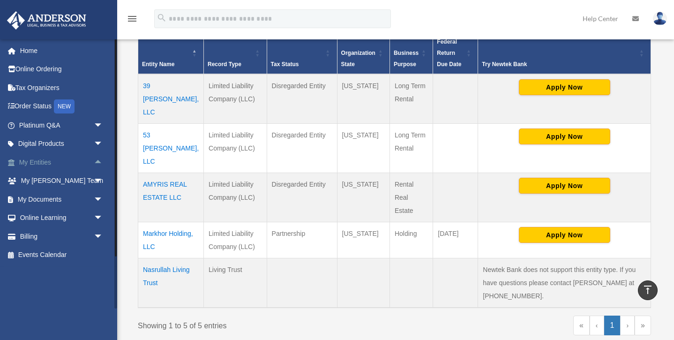
click at [43, 159] on link "My Entities arrow_drop_up" at bounding box center [62, 162] width 111 height 19
click at [59, 190] on link "My Documents arrow_drop_down" at bounding box center [62, 199] width 111 height 19
click at [57, 194] on link "My Documents arrow_drop_down" at bounding box center [62, 199] width 111 height 19
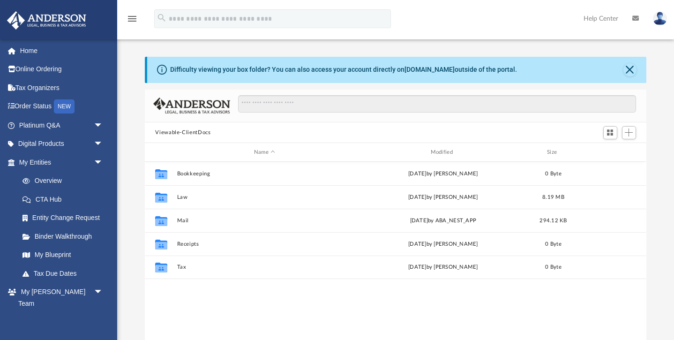
scroll to position [213, 501]
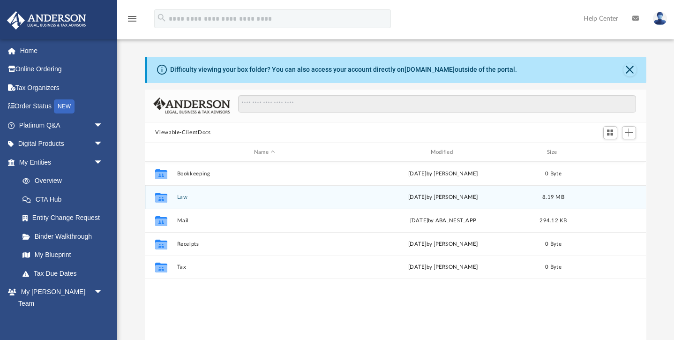
click at [164, 193] on icon "grid" at bounding box center [161, 198] width 12 height 10
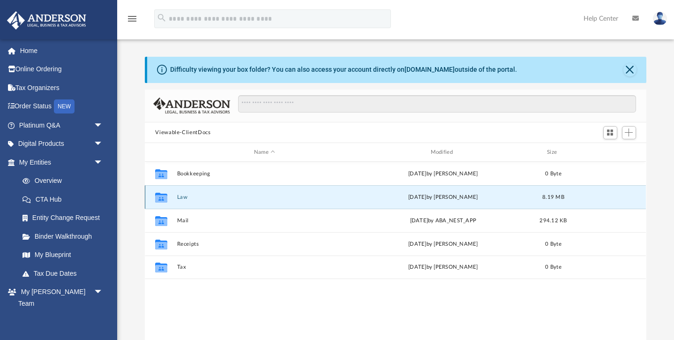
click at [164, 193] on icon "grid" at bounding box center [161, 198] width 12 height 10
click at [630, 67] on button "Close" at bounding box center [629, 69] width 13 height 13
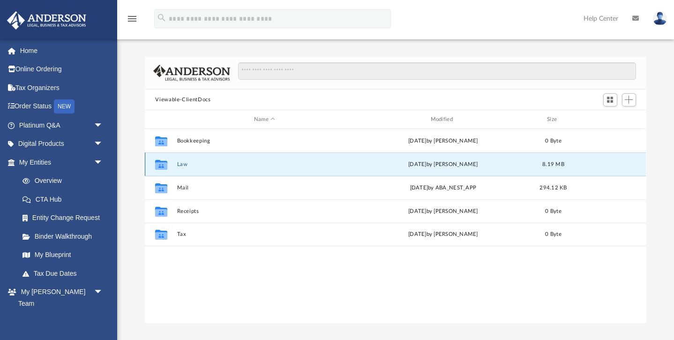
click at [163, 164] on icon "grid" at bounding box center [161, 165] width 12 height 10
